Goal: Task Accomplishment & Management: Manage account settings

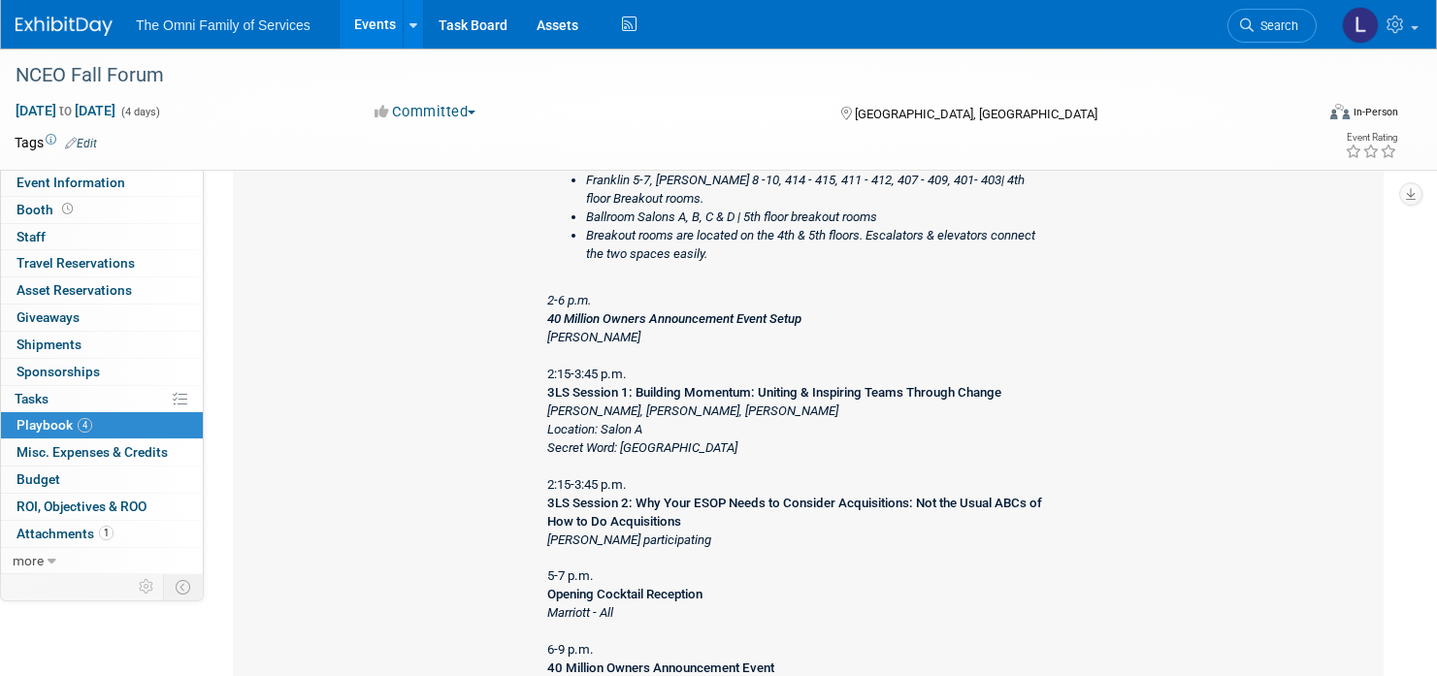
scroll to position [1086, 0]
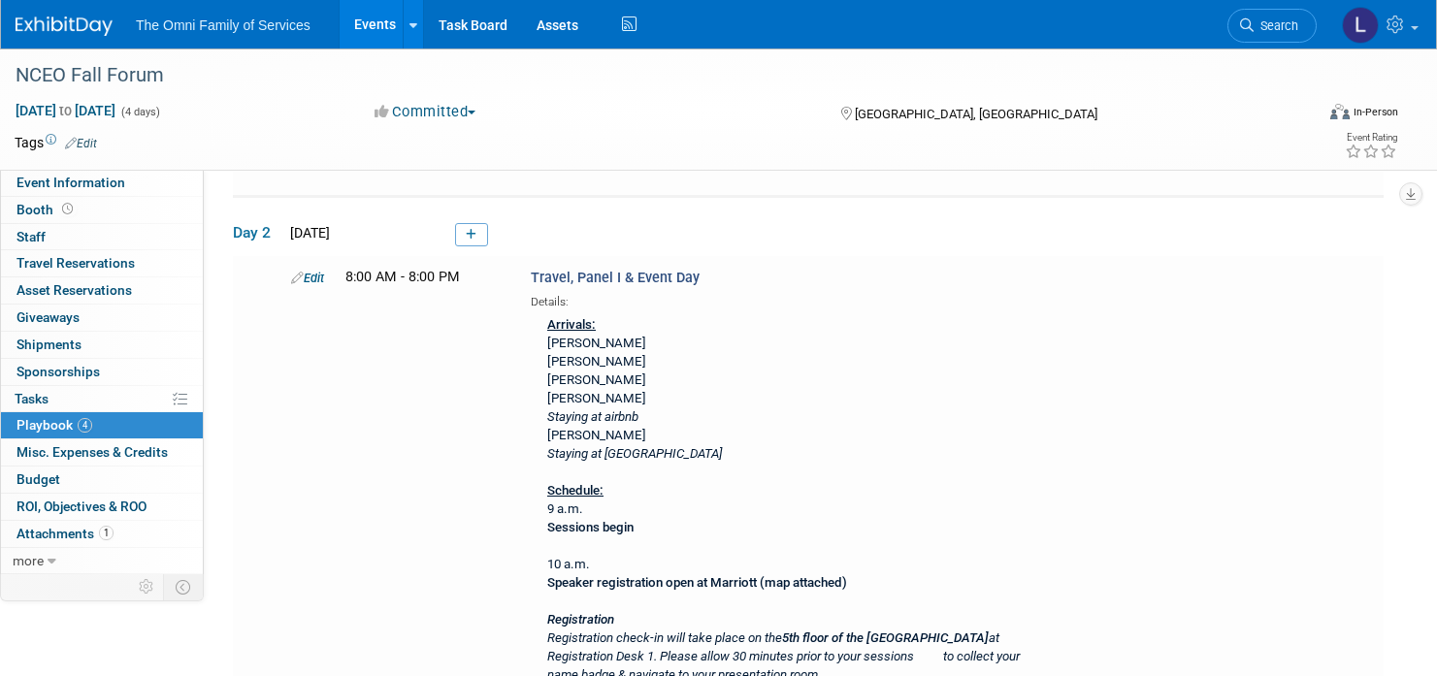
click at [296, 280] on icon at bounding box center [297, 278] width 13 height 13
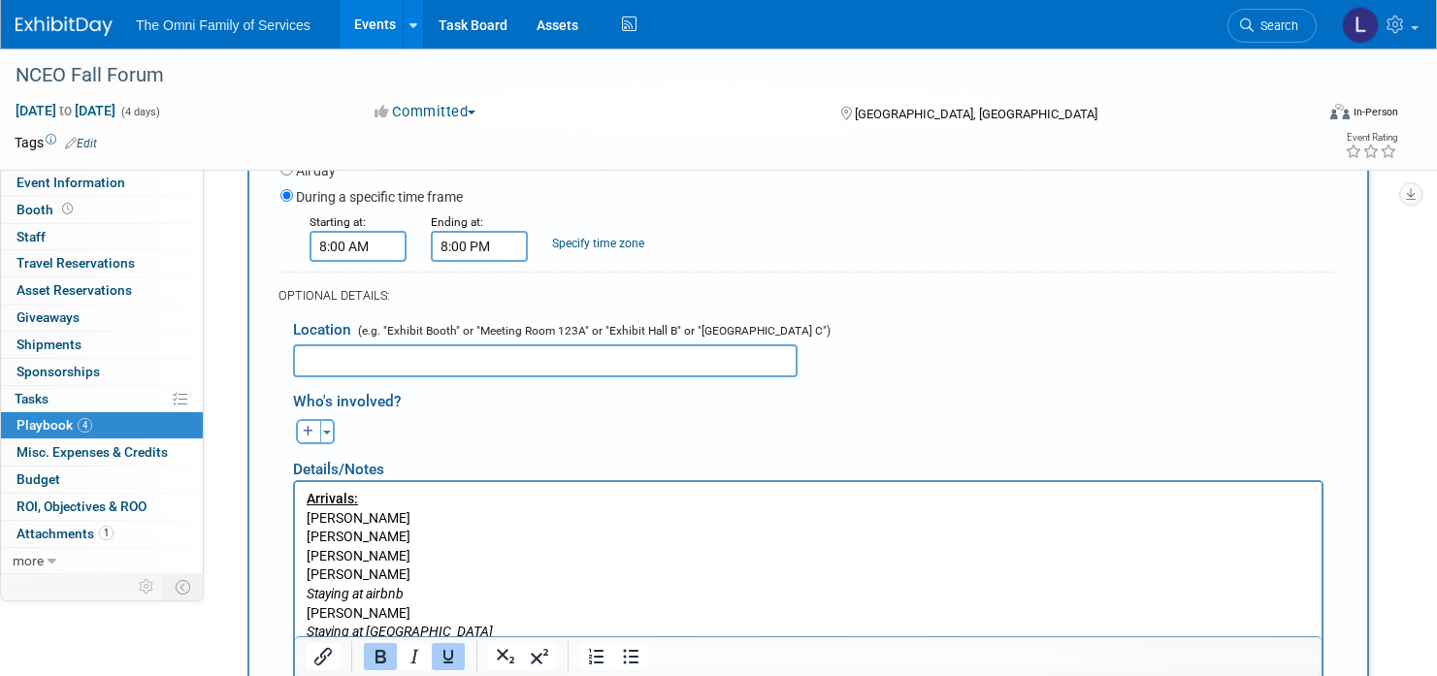
scroll to position [1048, 0]
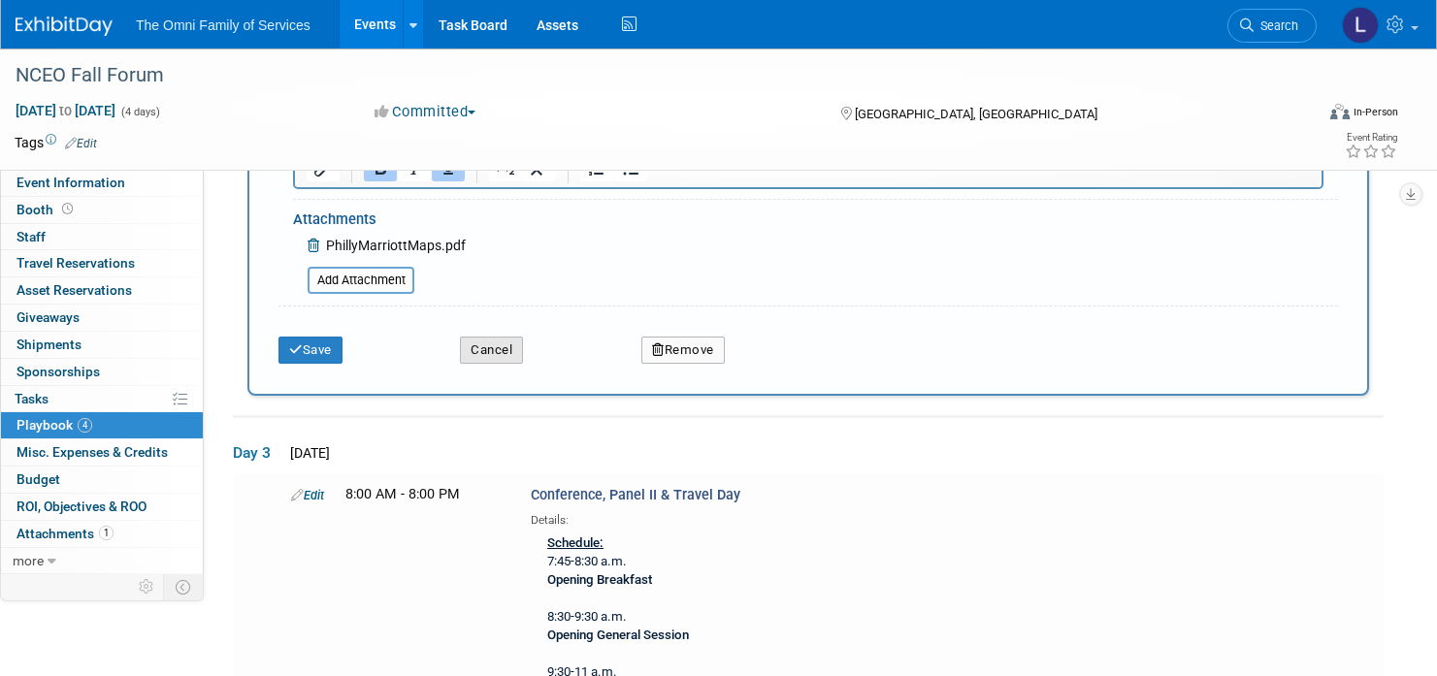
click at [488, 362] on button "Cancel" at bounding box center [491, 350] width 63 height 27
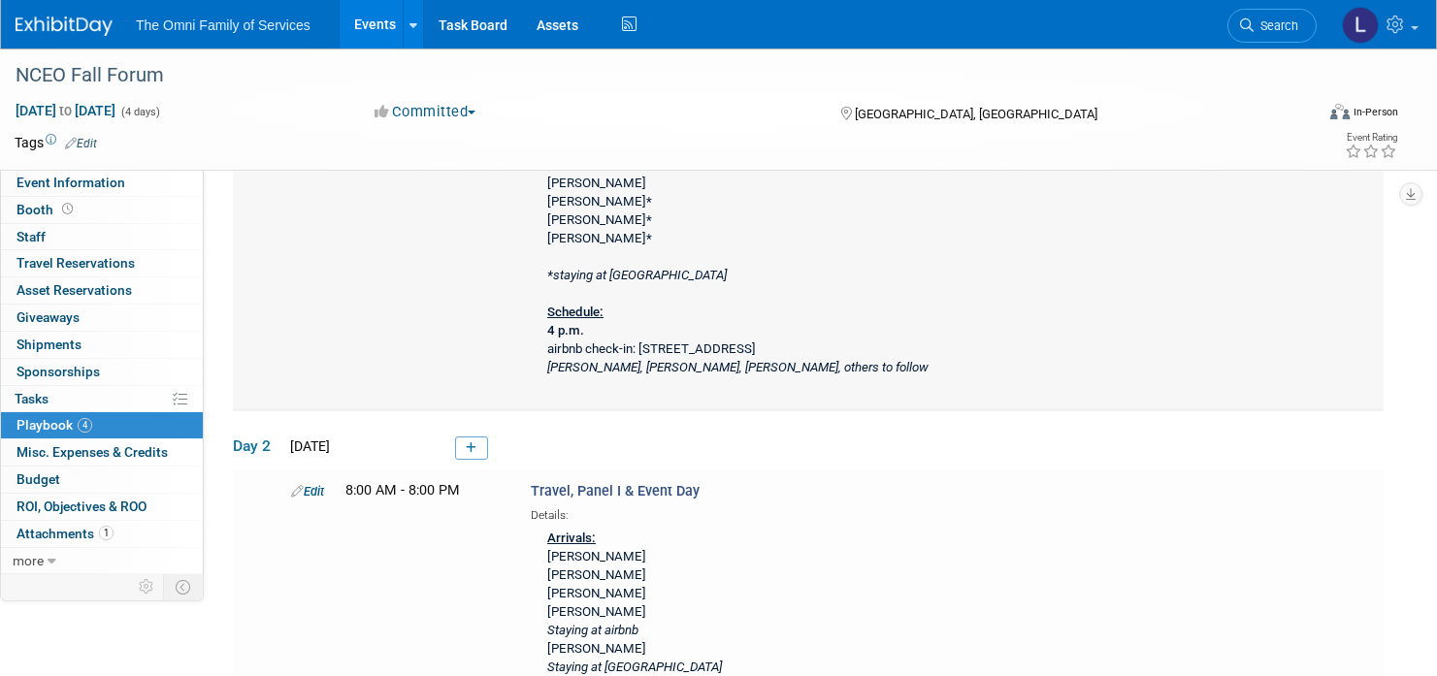
scroll to position [83, 0]
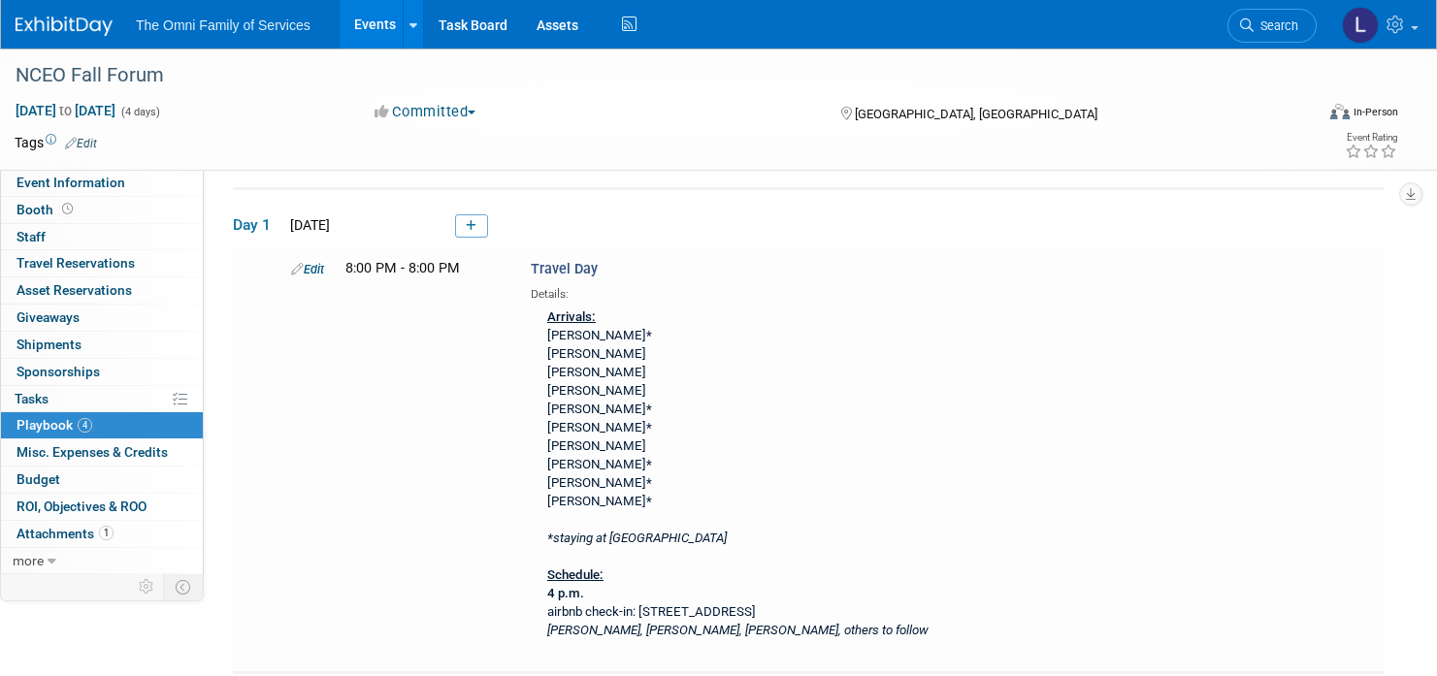
click at [316, 264] on link "Edit" at bounding box center [307, 269] width 33 height 15
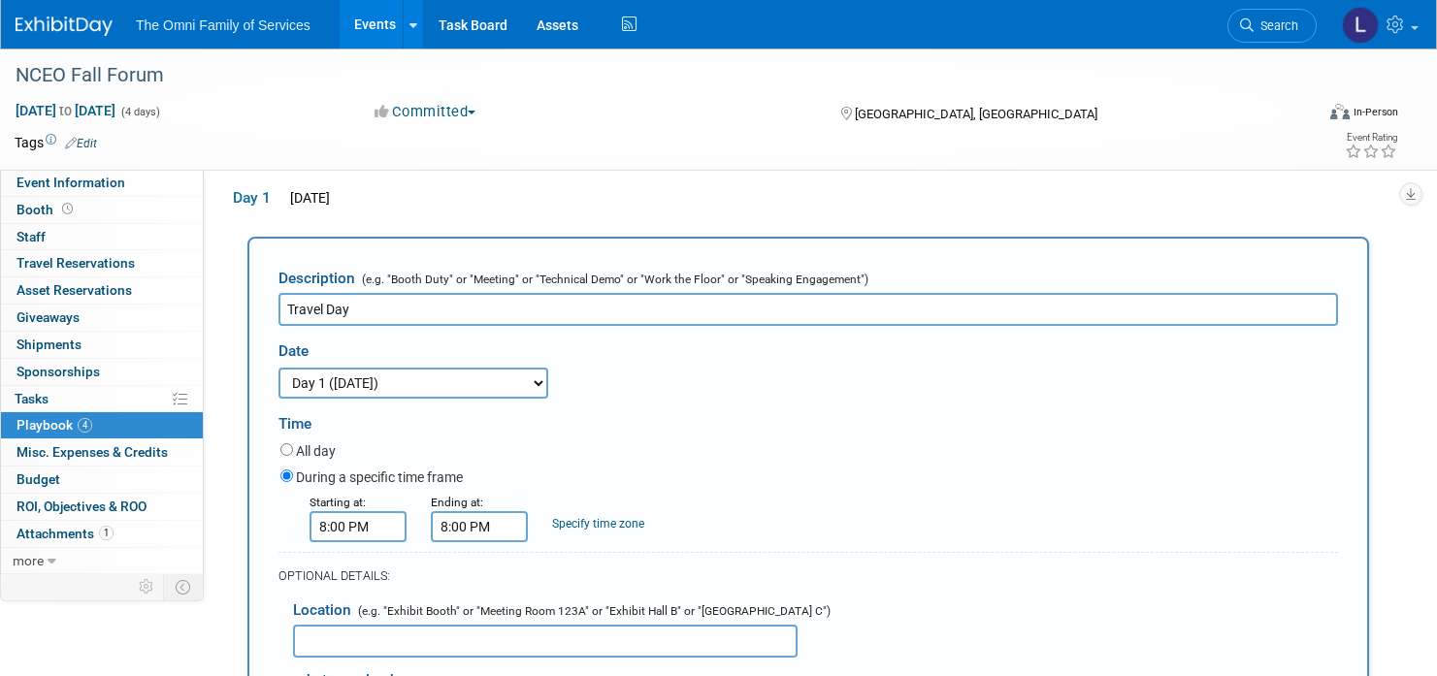
scroll to position [0, 0]
drag, startPoint x: 508, startPoint y: 417, endPoint x: 511, endPoint y: 360, distance: 57.3
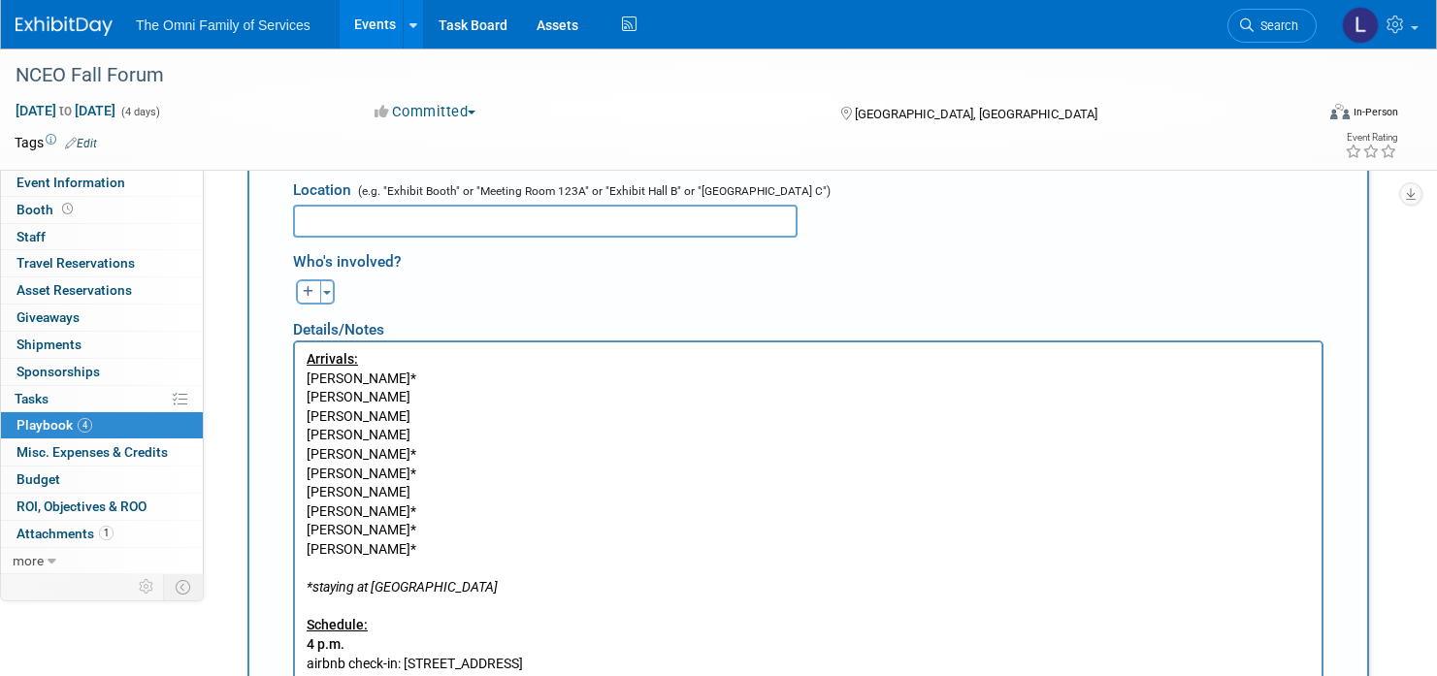
scroll to position [775, 0]
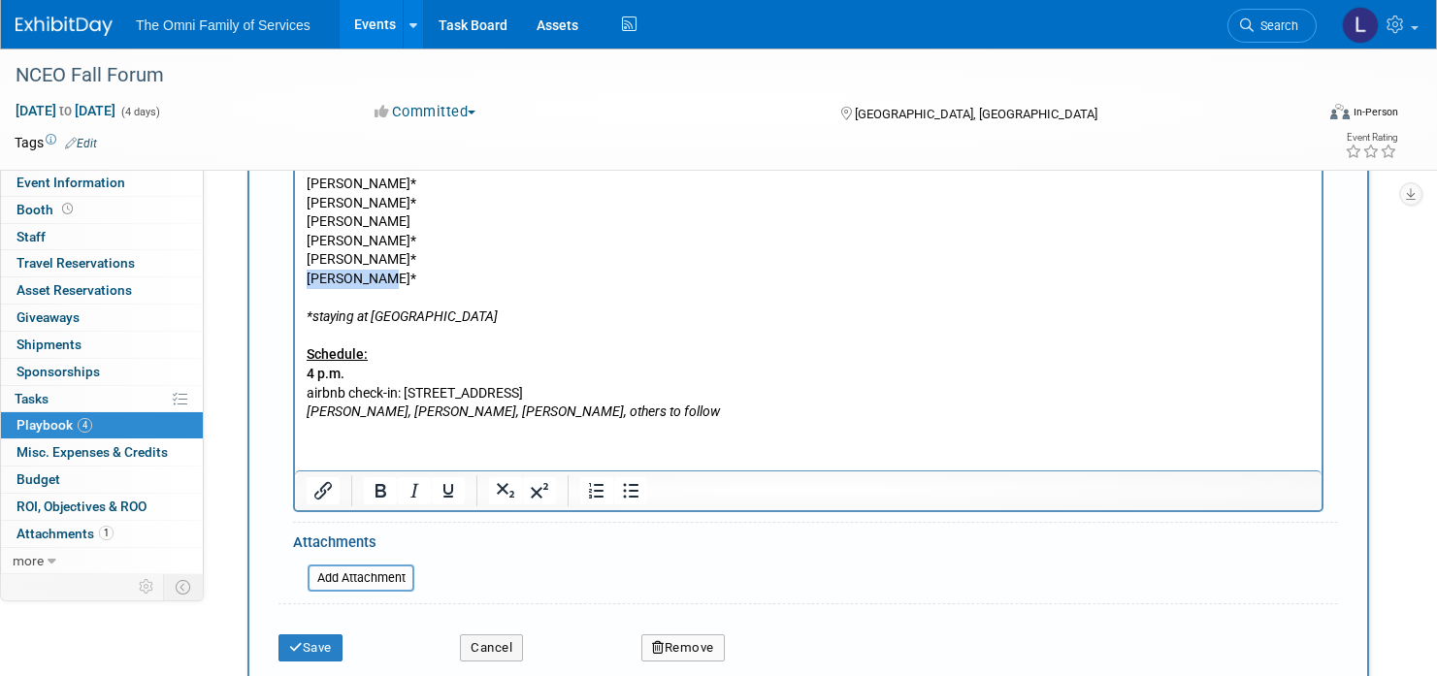
drag, startPoint x: 409, startPoint y: 285, endPoint x: 293, endPoint y: 275, distance: 116.0
click at [295, 275] on html "Arrivals: [PERSON_NAME]* [PERSON_NAME] [PERSON_NAME] [PERSON_NAME] [PERSON_NAME…" at bounding box center [808, 247] width 1027 height 350
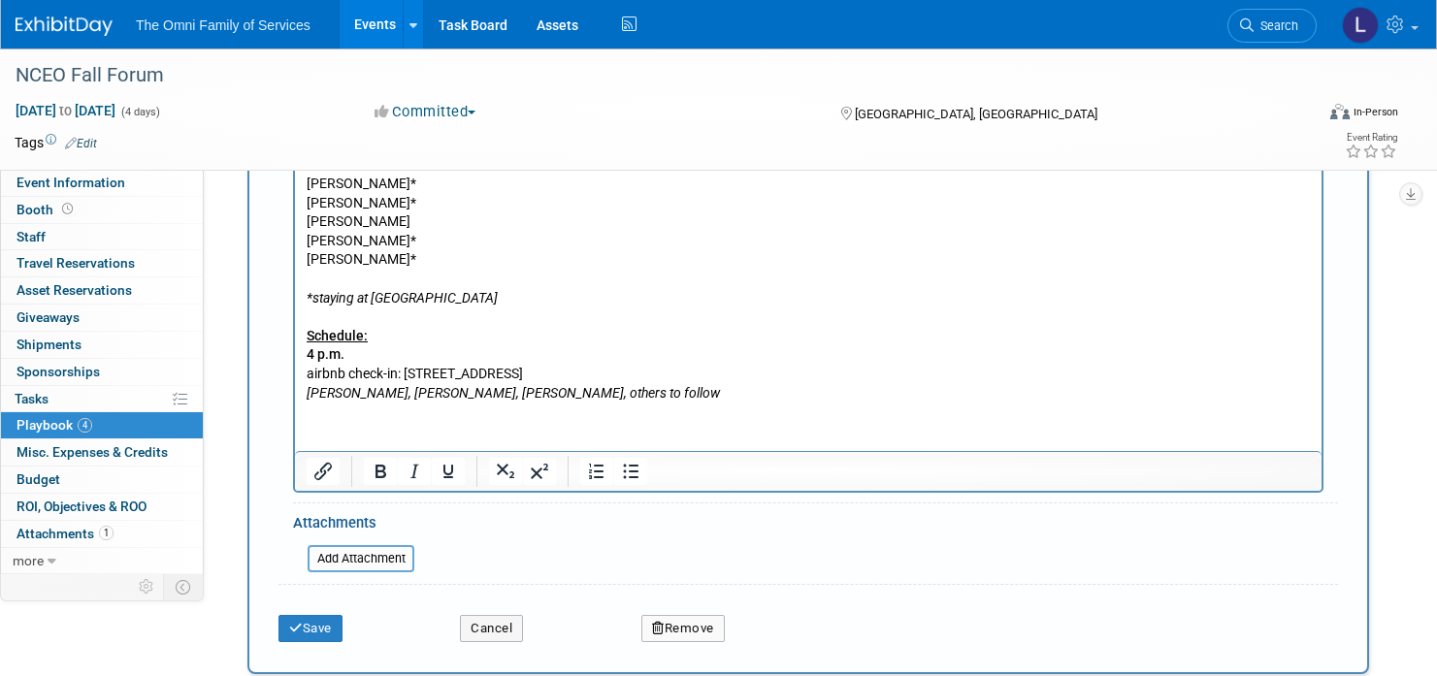
click at [390, 259] on p "Arrivals: [PERSON_NAME]* [PERSON_NAME] [PERSON_NAME] [PERSON_NAME] [PERSON_NAME…" at bounding box center [809, 241] width 1005 height 323
click at [387, 272] on p "Arrivals: [PERSON_NAME]* [PERSON_NAME] [PERSON_NAME] [PERSON_NAME] [PERSON_NAME…" at bounding box center [809, 241] width 1005 height 323
click at [325, 629] on button "Save" at bounding box center [311, 628] width 64 height 27
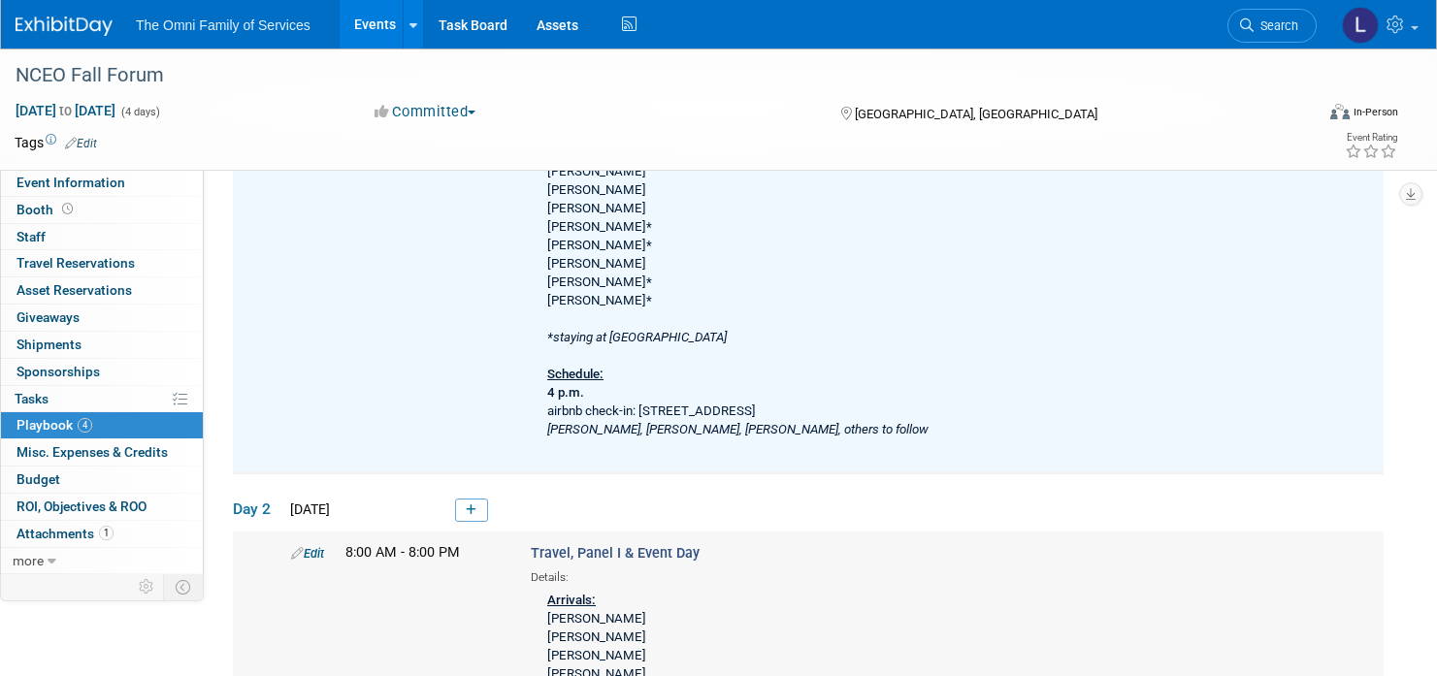
scroll to position [448, 0]
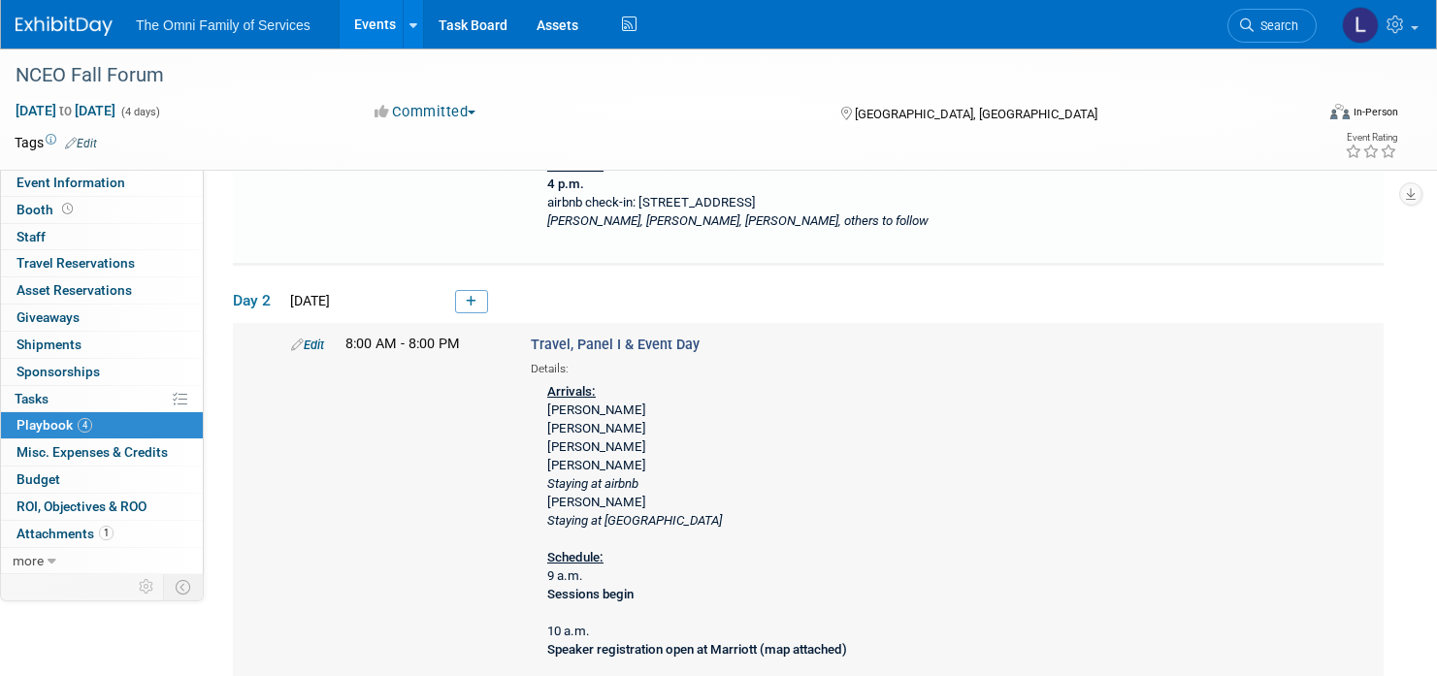
click at [306, 346] on link "Edit" at bounding box center [307, 345] width 33 height 15
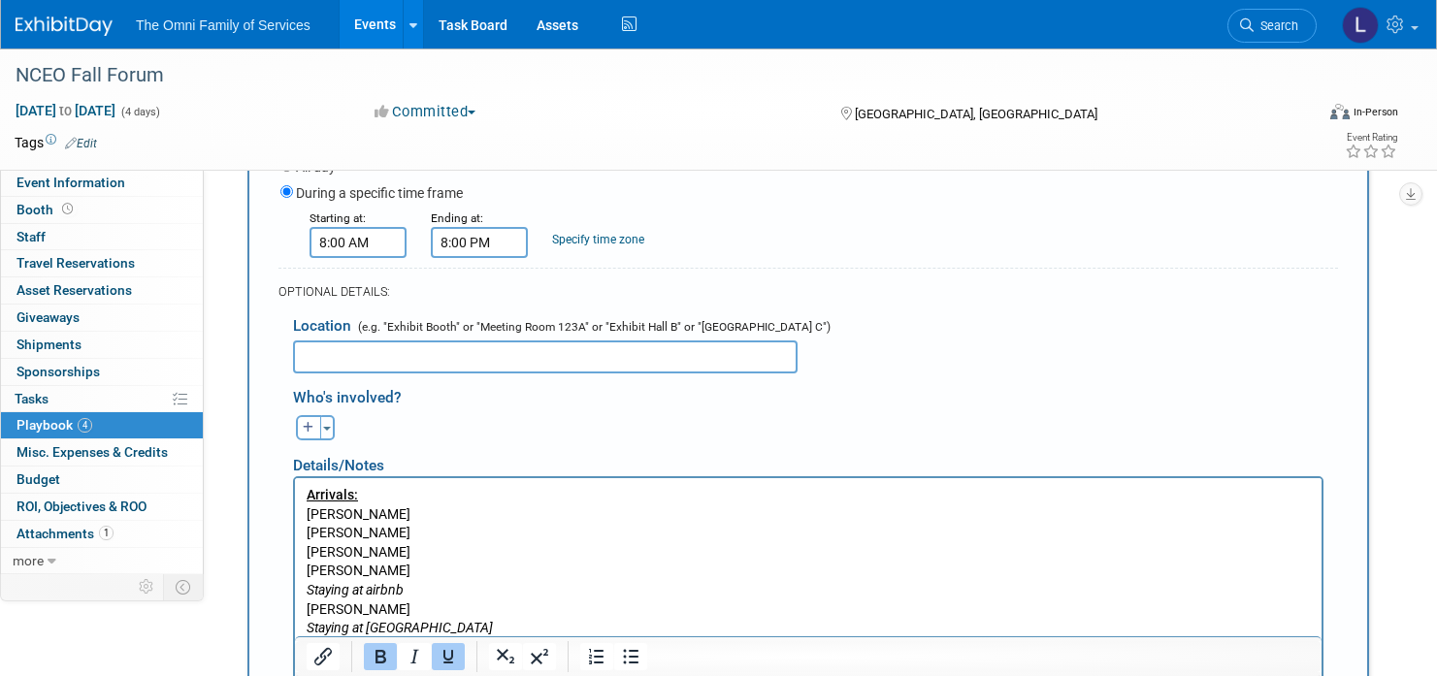
scroll to position [916, 0]
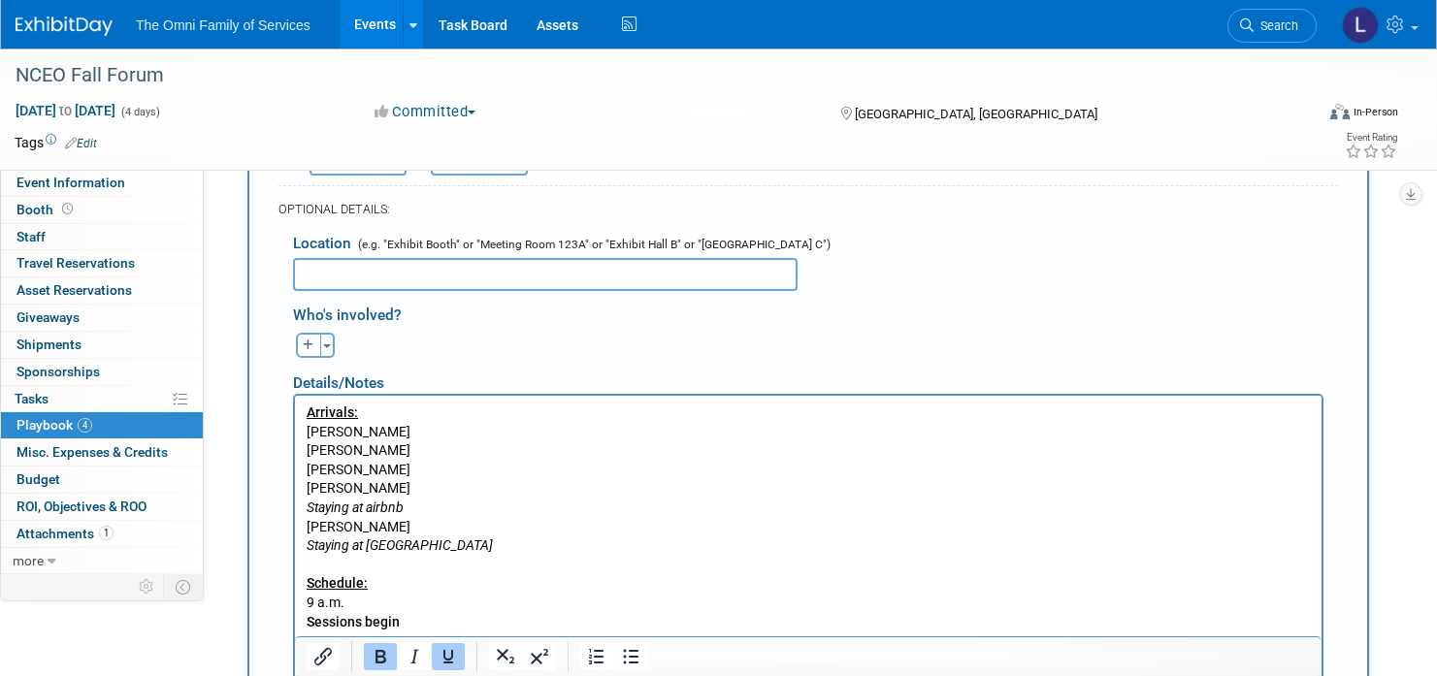
click at [428, 526] on p "Arrivals: [PERSON_NAME] [PERSON_NAME] [PERSON_NAME] [PERSON_NAME] Staying at ai…" at bounding box center [809, 642] width 1005 height 476
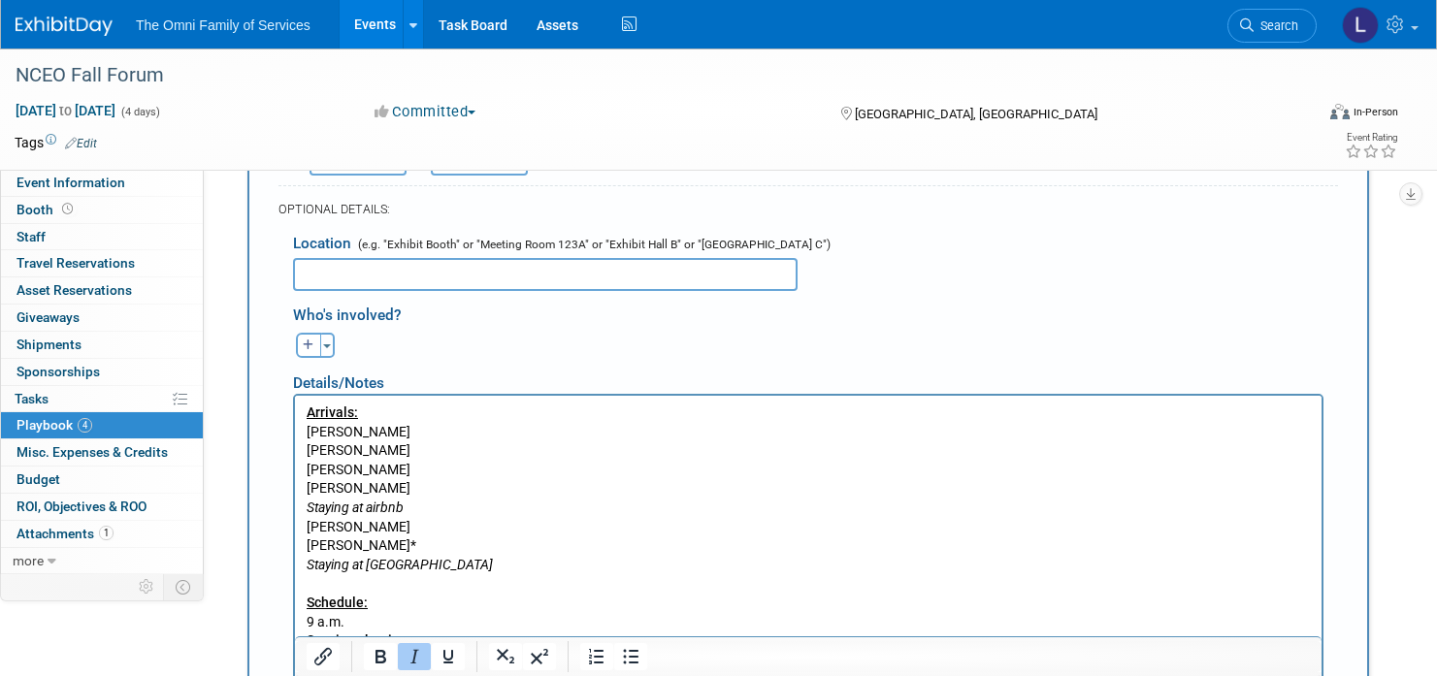
click at [410, 527] on p "Arrivals: [PERSON_NAME] [PERSON_NAME] [PERSON_NAME] [PERSON_NAME] Staying at ai…" at bounding box center [809, 470] width 1005 height 133
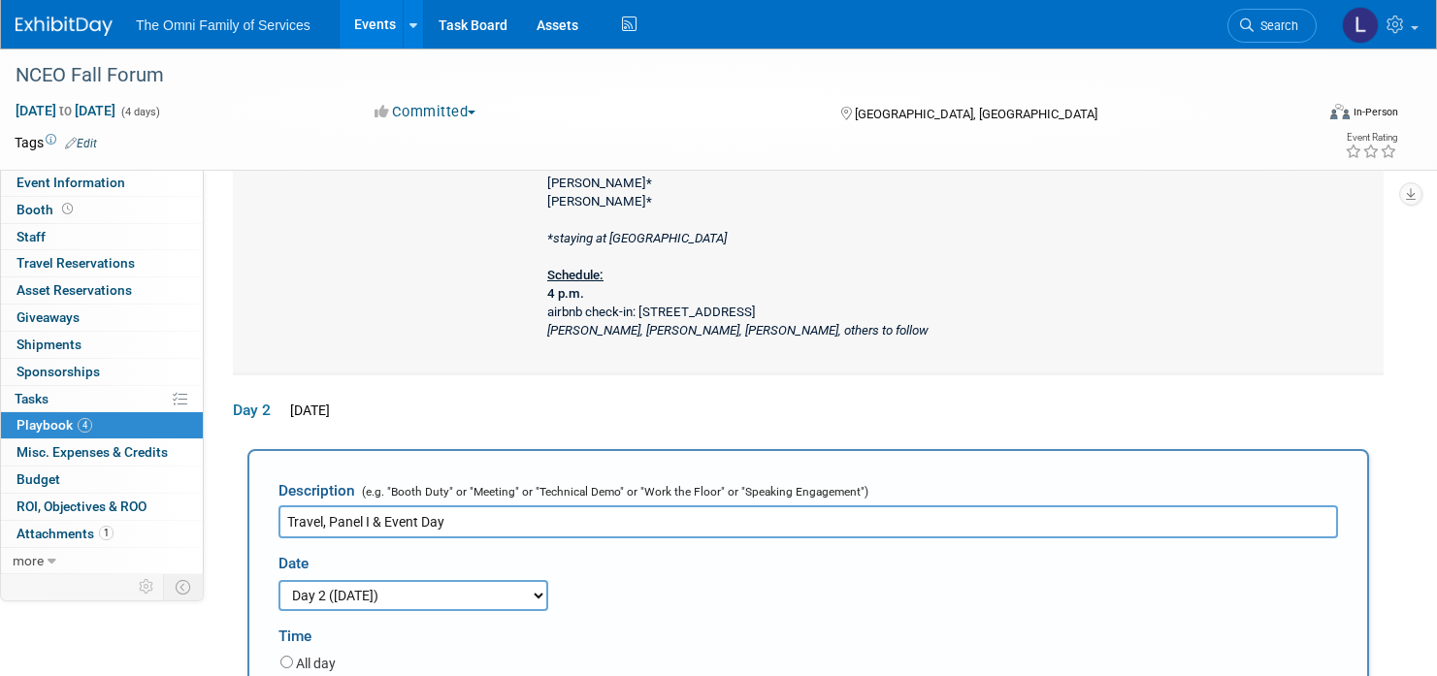
scroll to position [0, 0]
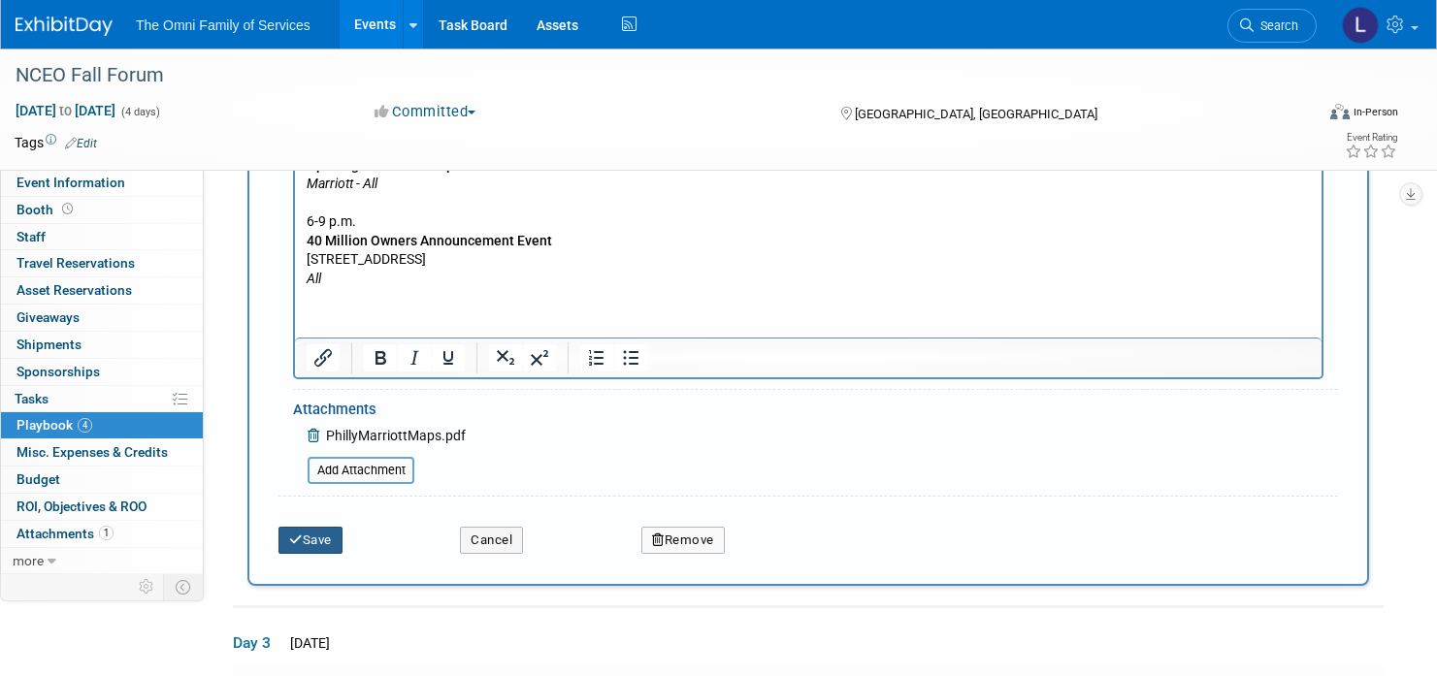
drag, startPoint x: 332, startPoint y: 533, endPoint x: 346, endPoint y: 537, distance: 15.1
click at [332, 533] on button "Save" at bounding box center [311, 540] width 64 height 27
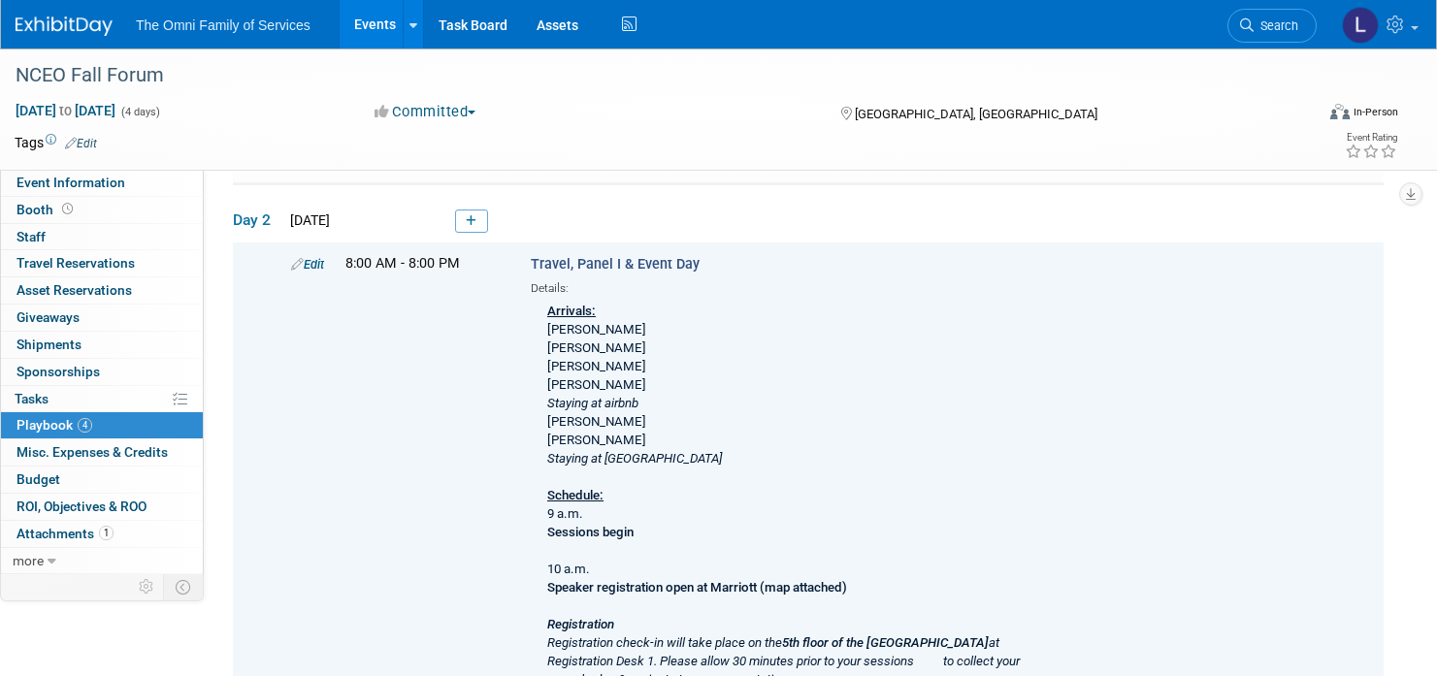
scroll to position [566, 0]
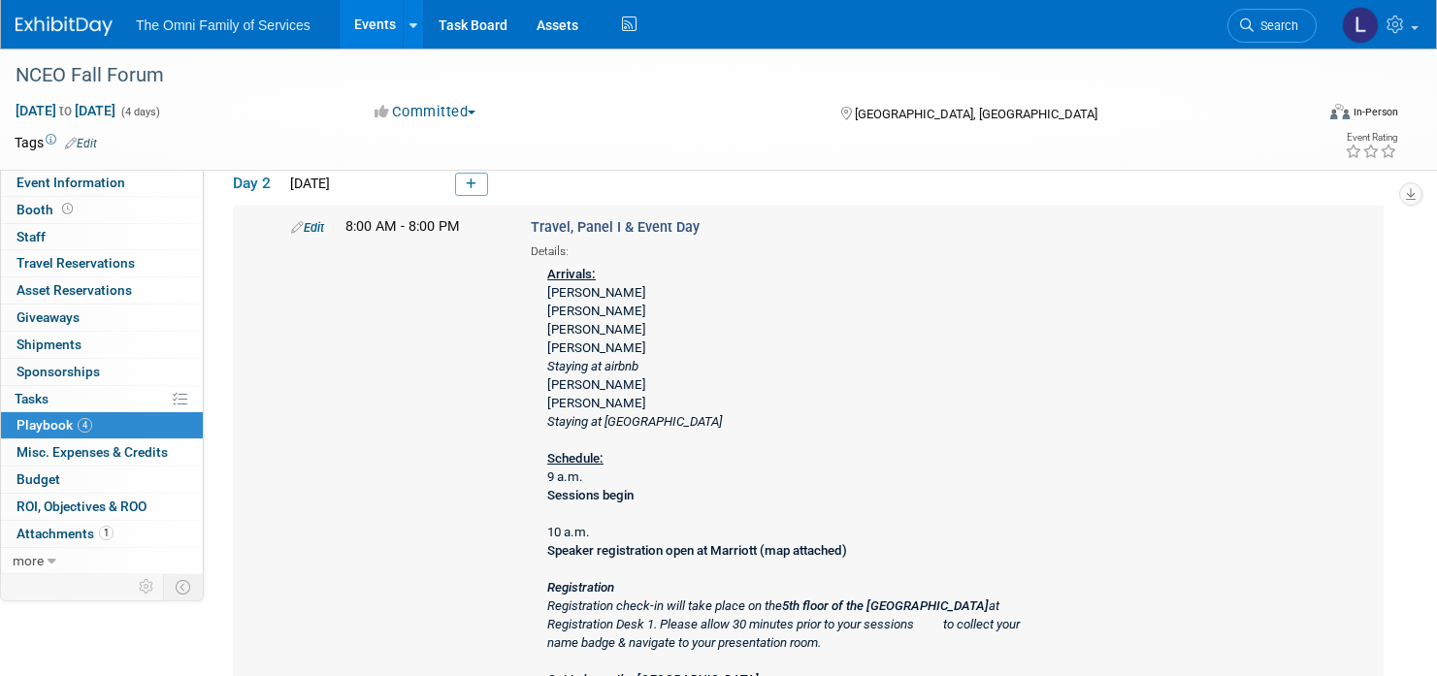
click at [643, 424] on icon "Staying at [GEOGRAPHIC_DATA]" at bounding box center [634, 421] width 175 height 15
click at [643, 421] on icon "Staying at [GEOGRAPHIC_DATA]" at bounding box center [634, 421] width 175 height 15
